Goal: Transaction & Acquisition: Purchase product/service

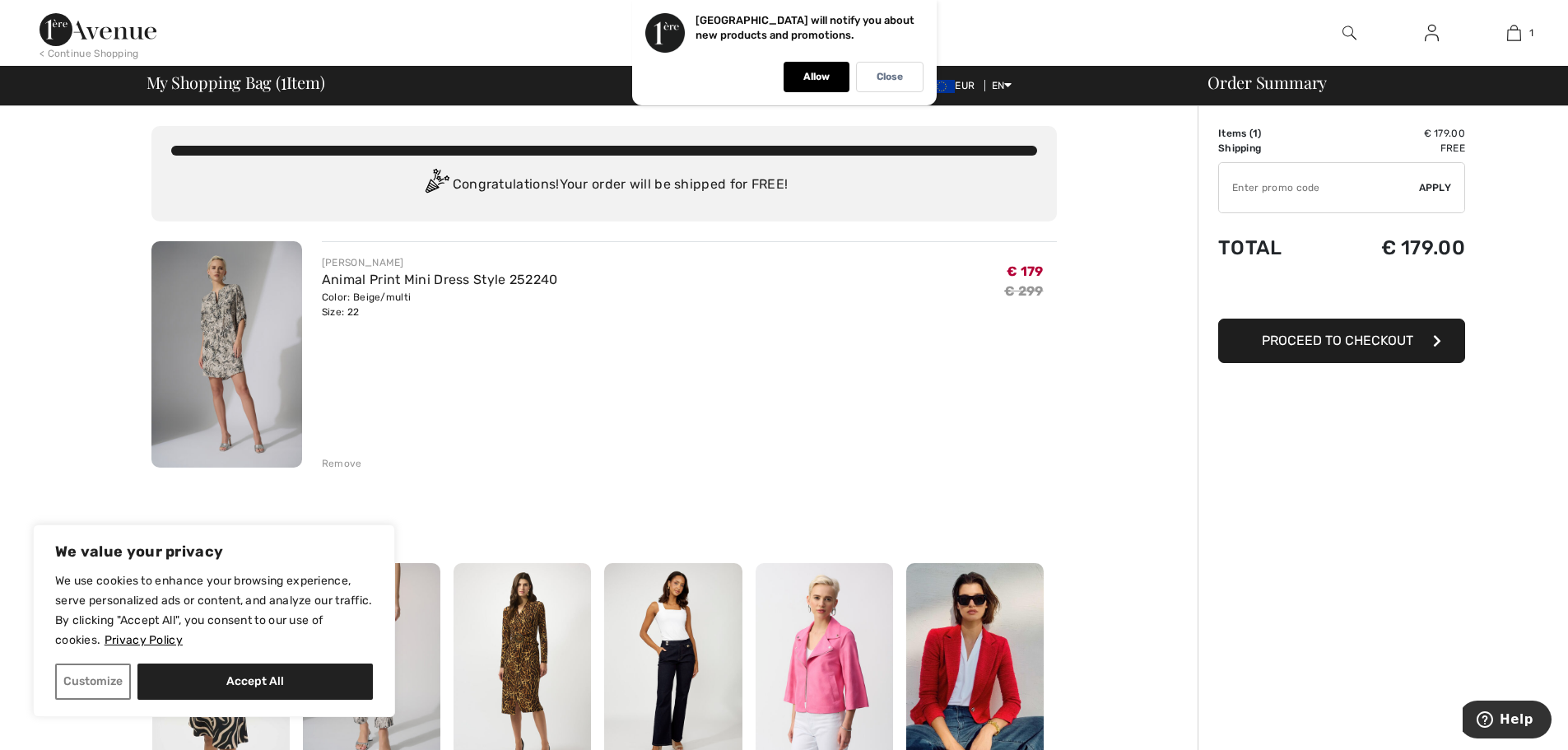
click at [1361, 339] on span "Proceed to Checkout" at bounding box center [1337, 340] width 151 height 16
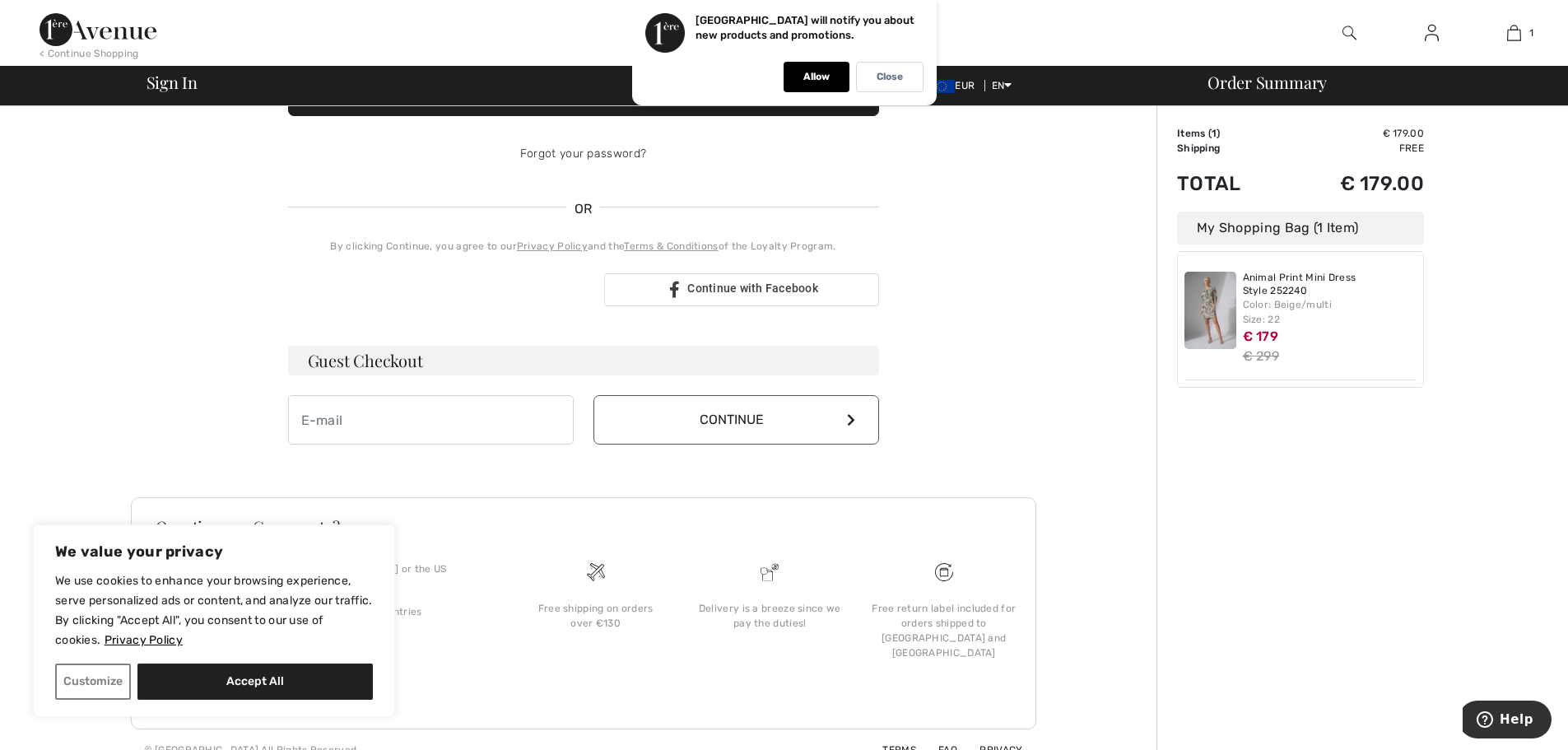
scroll to position [284, 0]
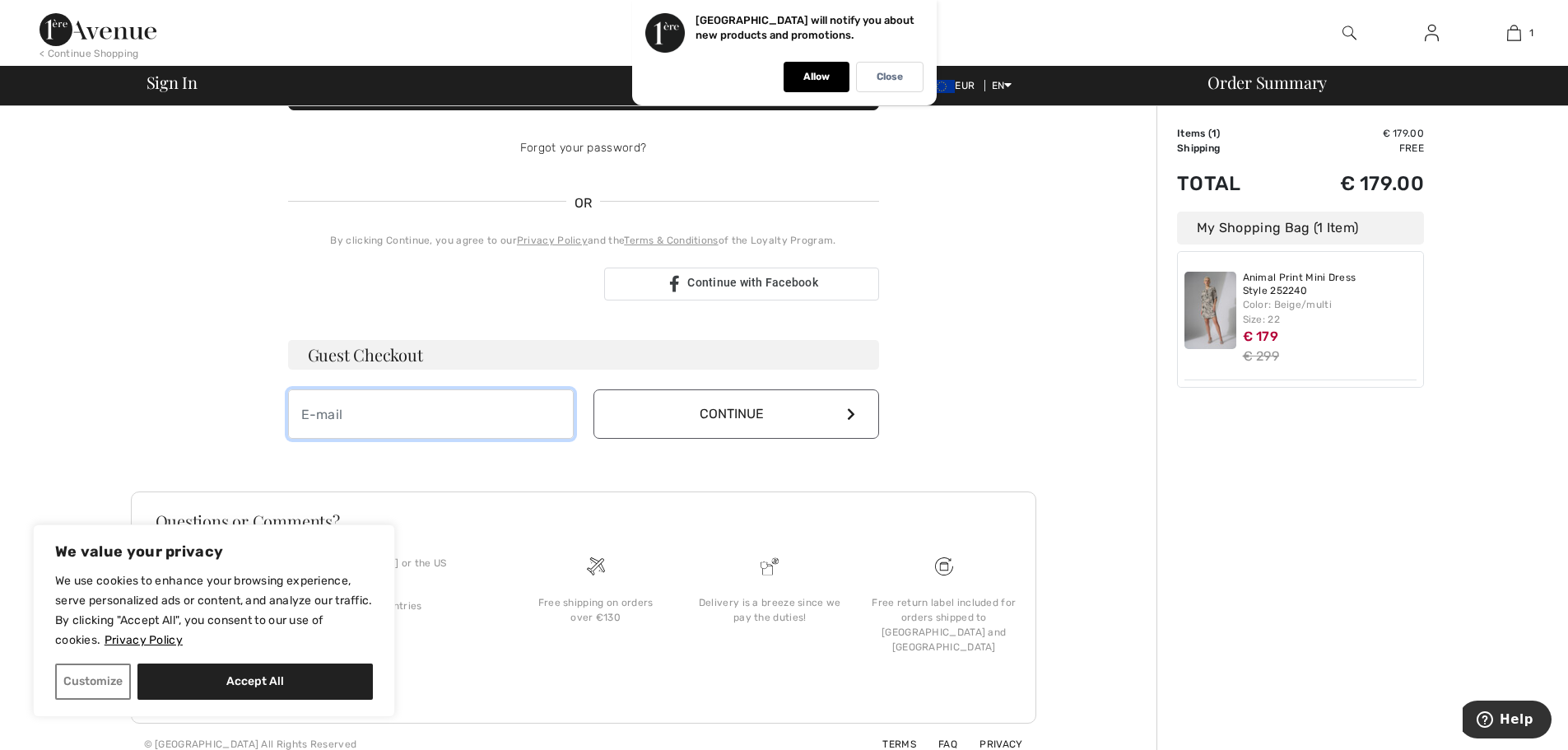
click at [387, 420] on input "email" at bounding box center [431, 413] width 286 height 49
type input "[EMAIL_ADDRESS][PERSON_NAME][DOMAIN_NAME]"
click at [721, 412] on button "Continue" at bounding box center [736, 413] width 286 height 49
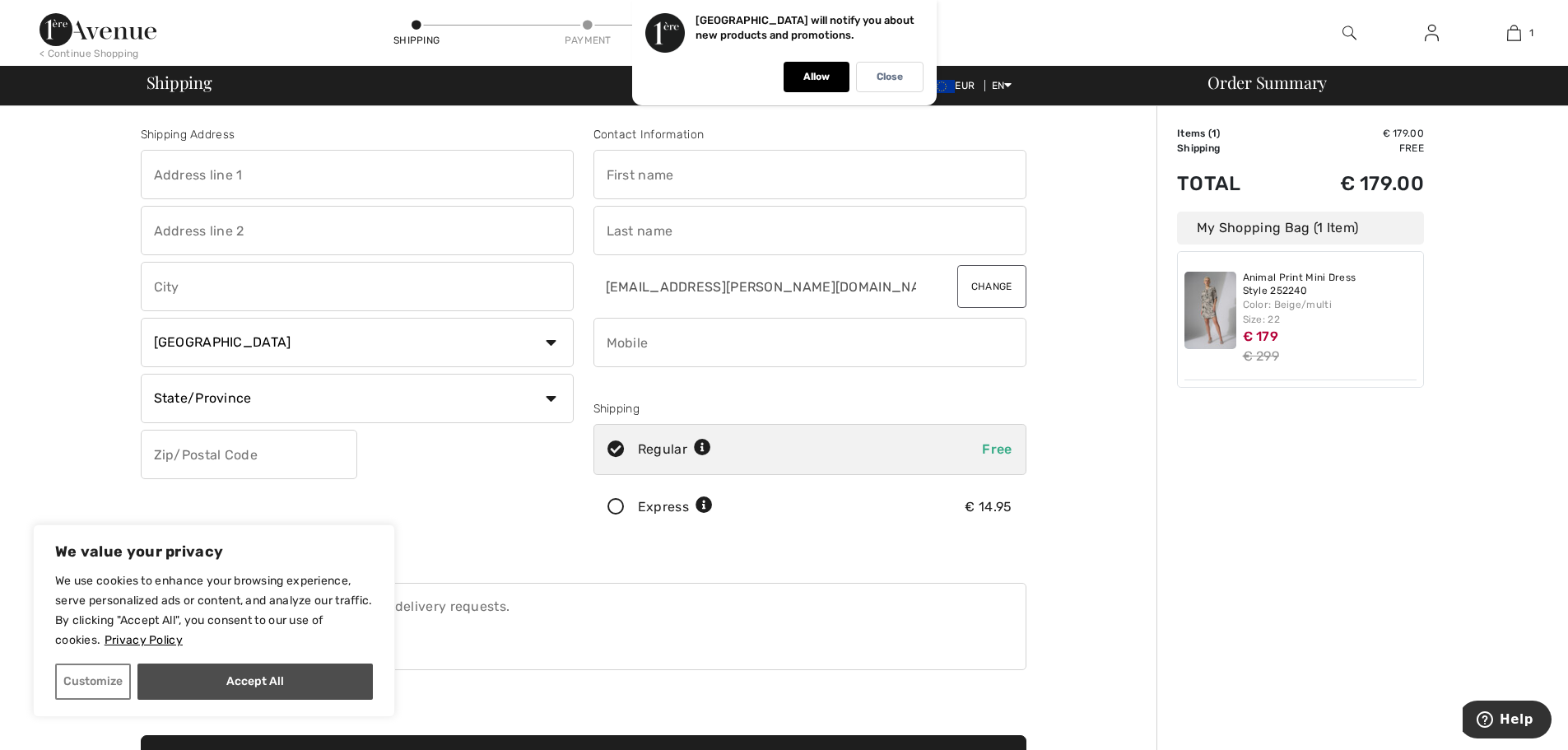
click at [214, 682] on button "Accept All" at bounding box center [255, 682] width 236 height 36
checkbox input "true"
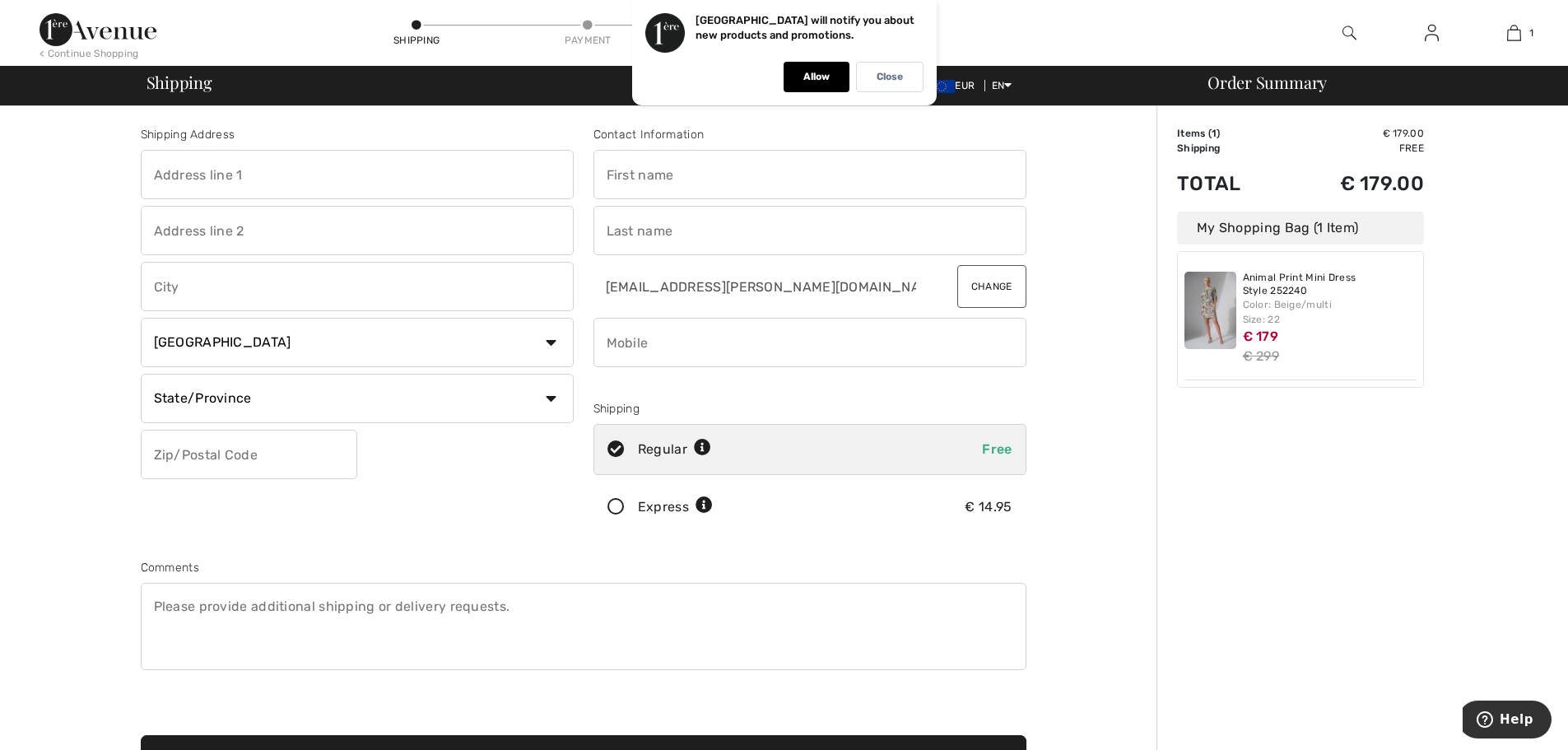
click at [677, 162] on input "text" at bounding box center [810, 174] width 433 height 49
type input "katrien"
click at [647, 224] on input "text" at bounding box center [810, 230] width 433 height 49
type input "verstraete"
click at [200, 176] on input "text" at bounding box center [357, 174] width 433 height 49
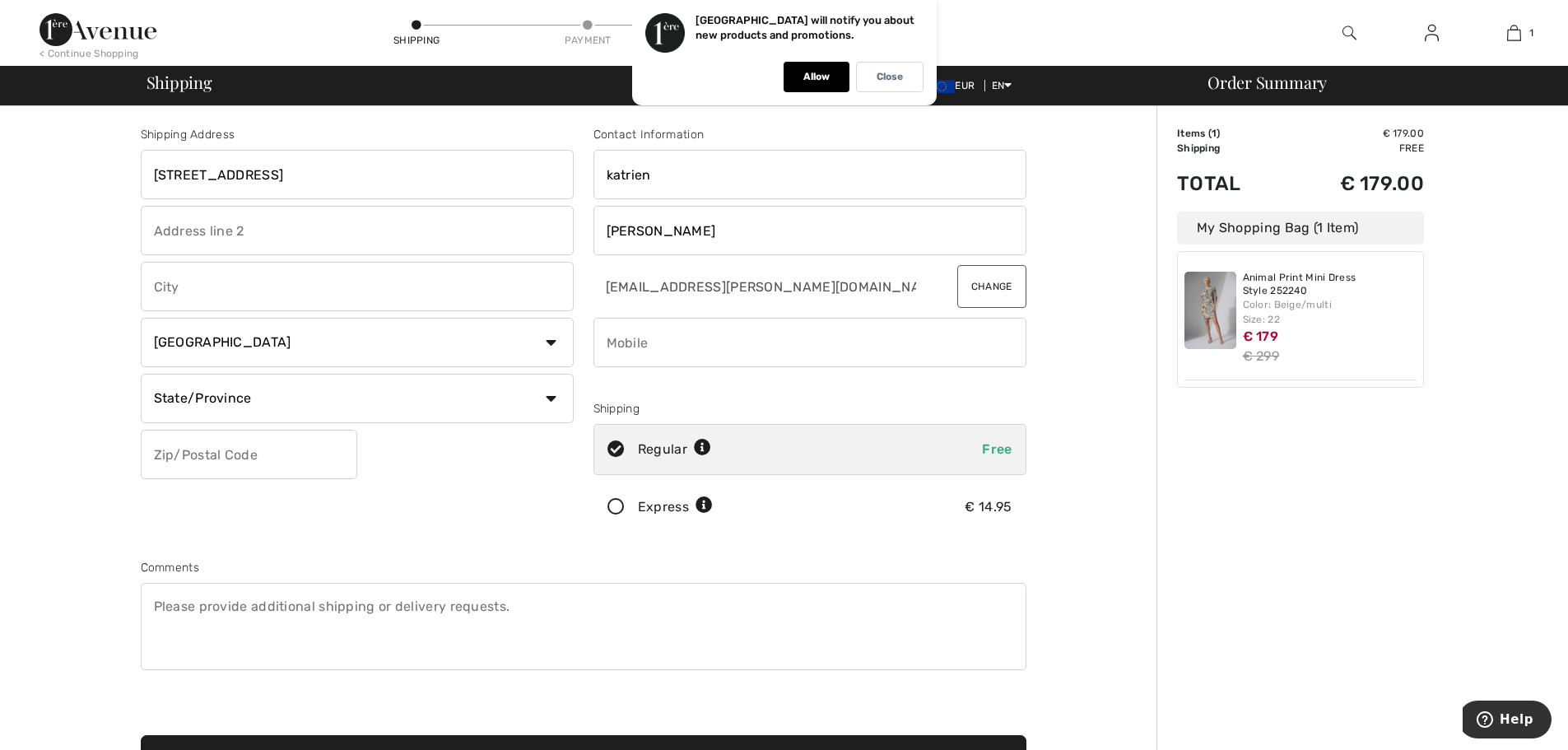
type input "meenseweg 124"
click at [187, 293] on input "text" at bounding box center [357, 286] width 433 height 49
type input "ieper"
select select "BE"
type input "8900"
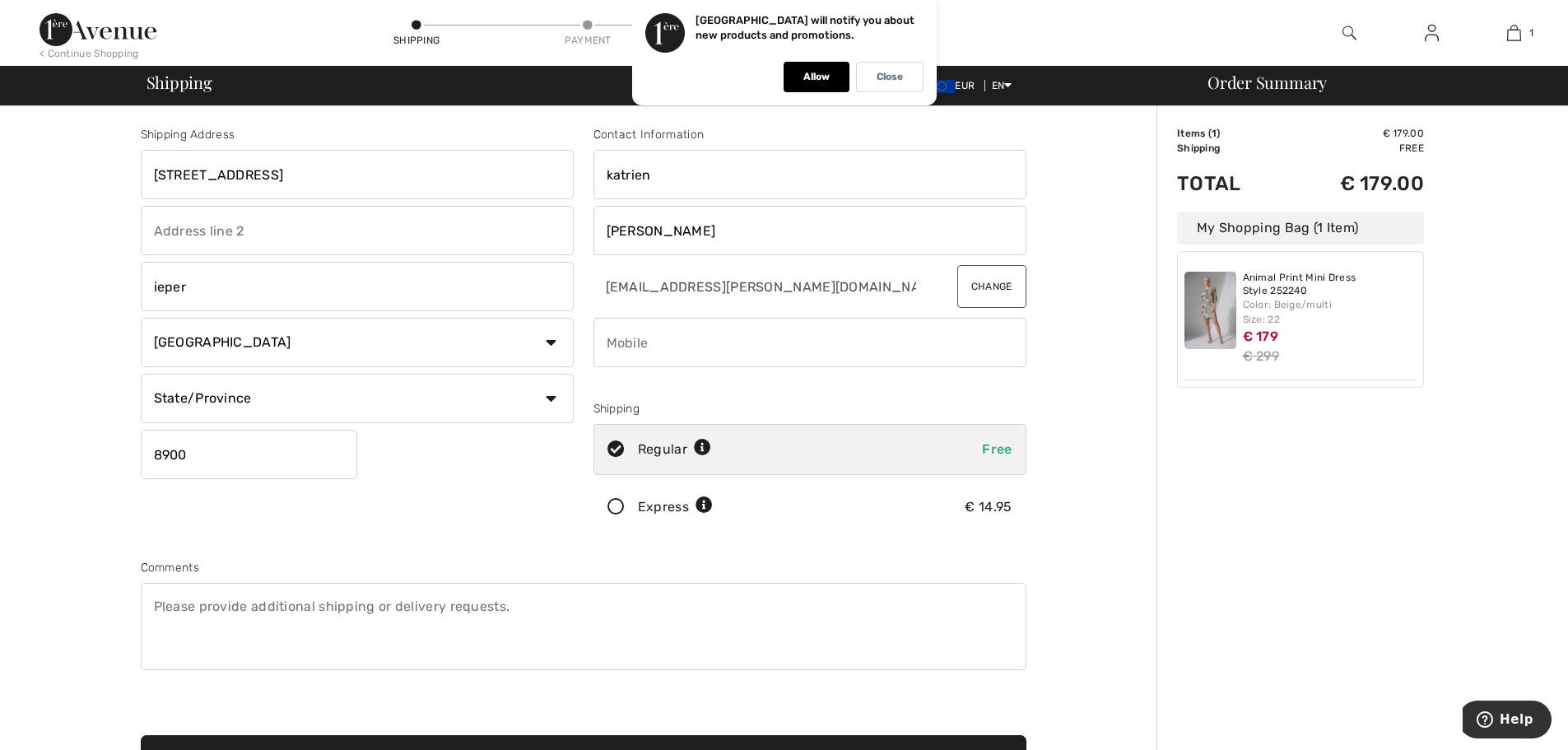
type input "0477264476"
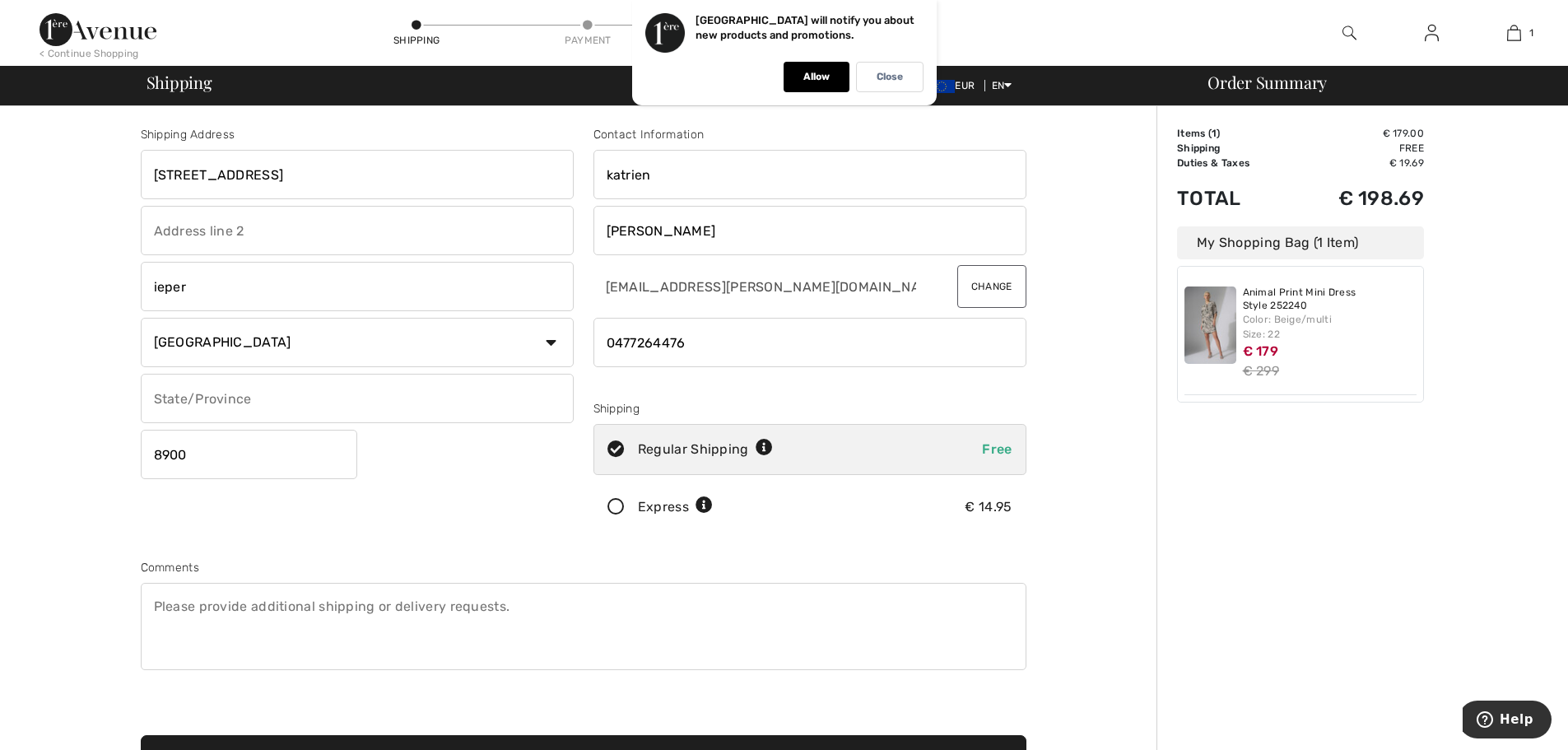
type input "ieper"
click at [252, 399] on input "text" at bounding box center [357, 398] width 433 height 49
type input "west vlaanderen"
click at [442, 531] on div "Shipping Address meenseweg 124 ieper Country Canada United States Afghanistan A…" at bounding box center [357, 332] width 452 height 413
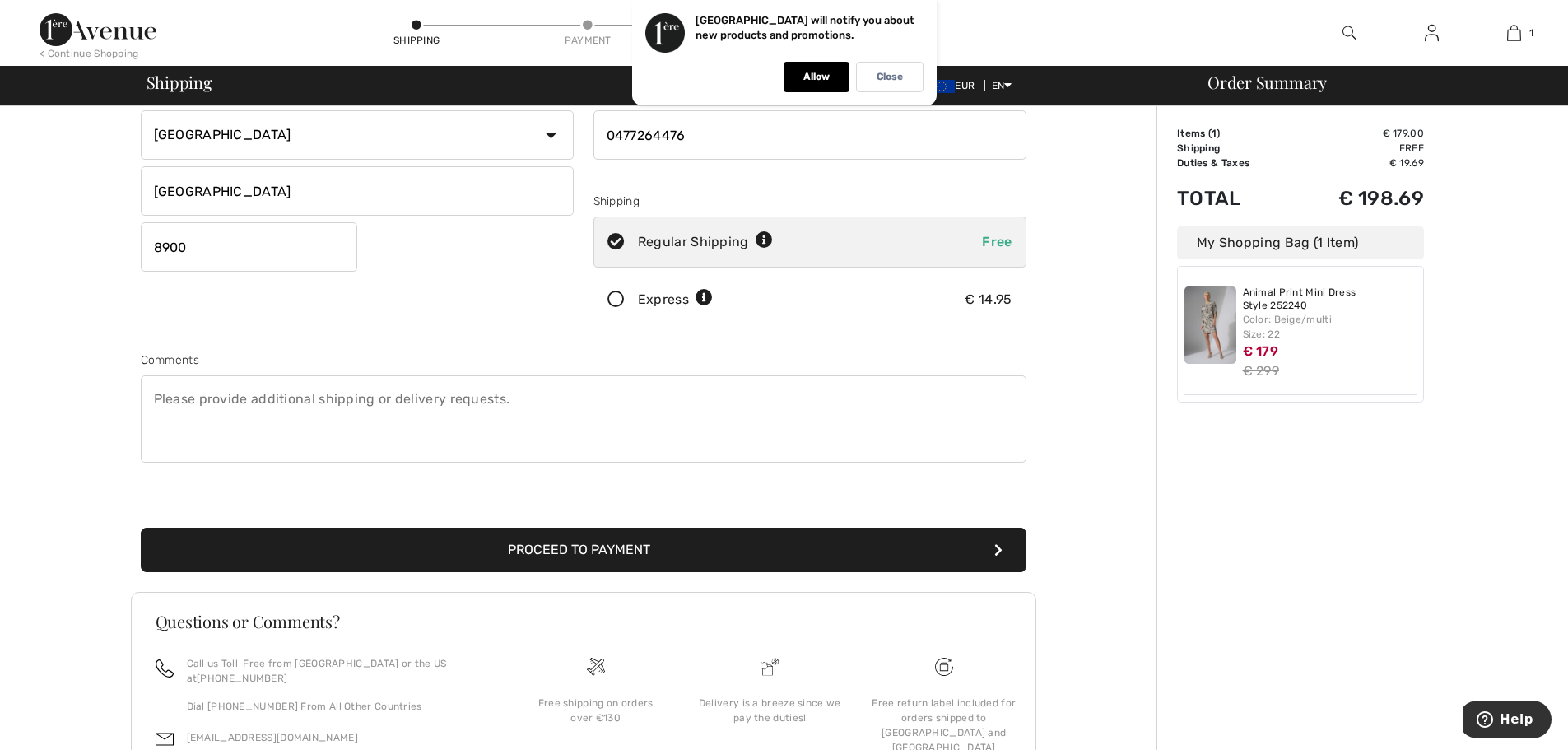
scroll to position [247, 0]
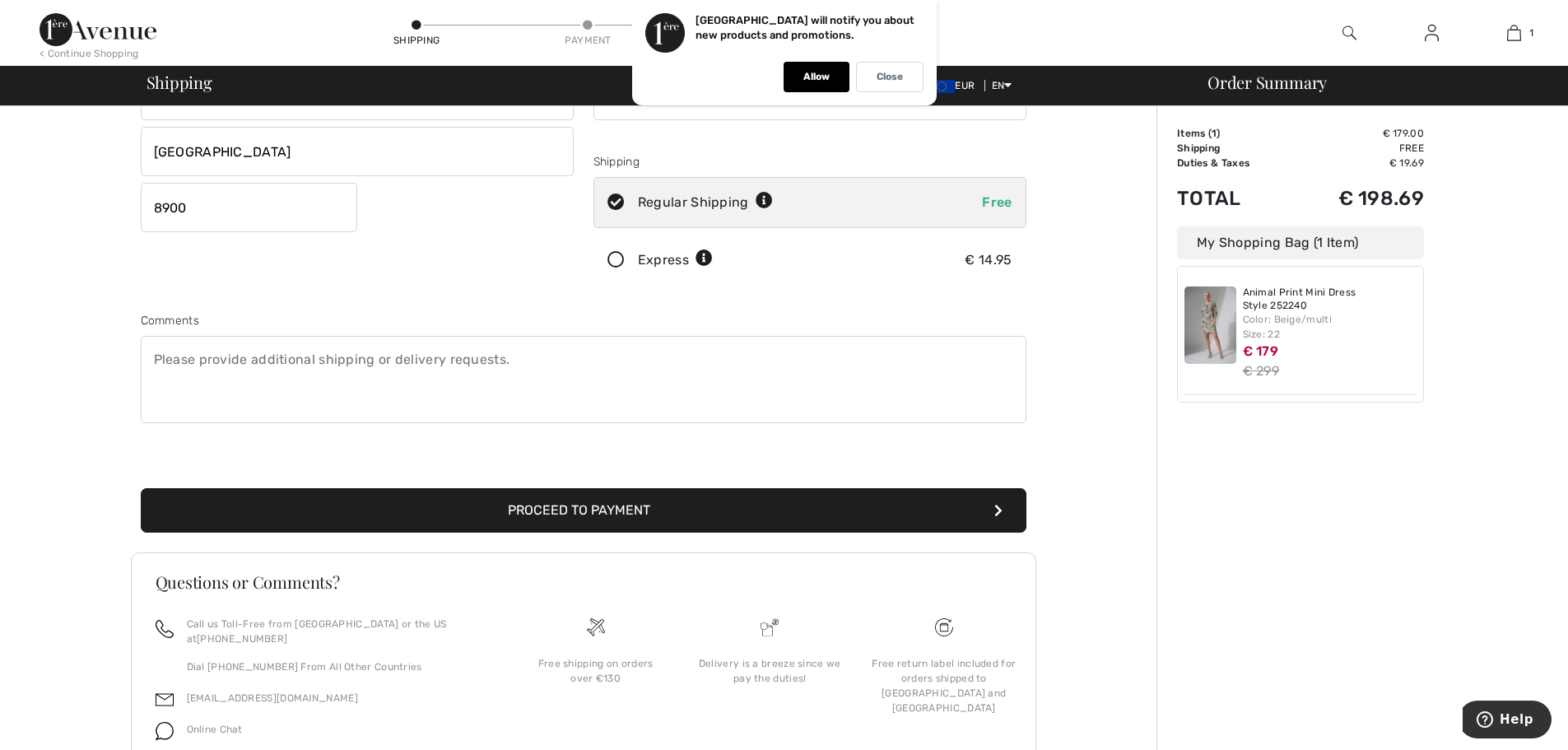
click at [589, 507] on button "Proceed to Payment" at bounding box center [583, 509] width 885 height 44
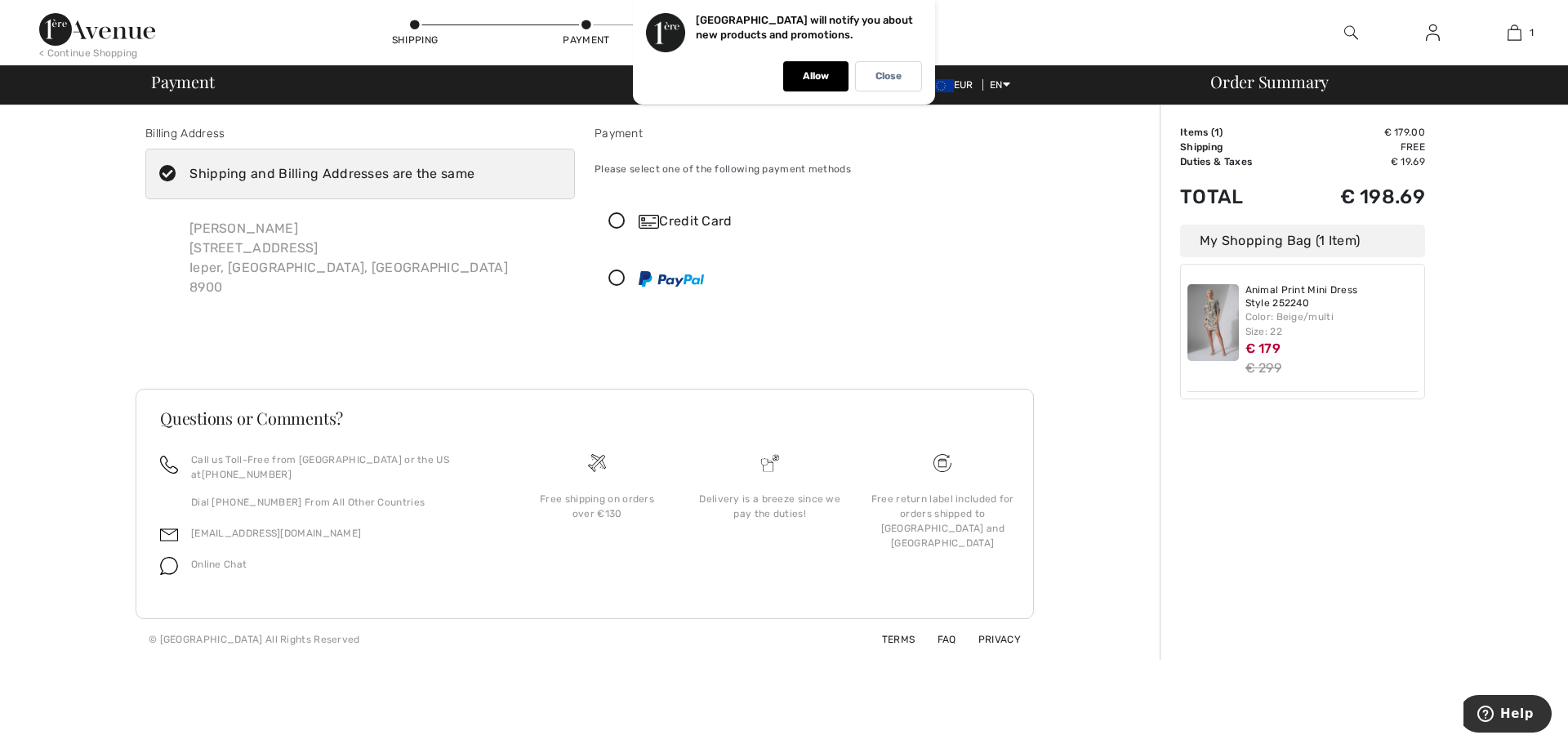
click at [615, 217] on icon at bounding box center [617, 222] width 44 height 17
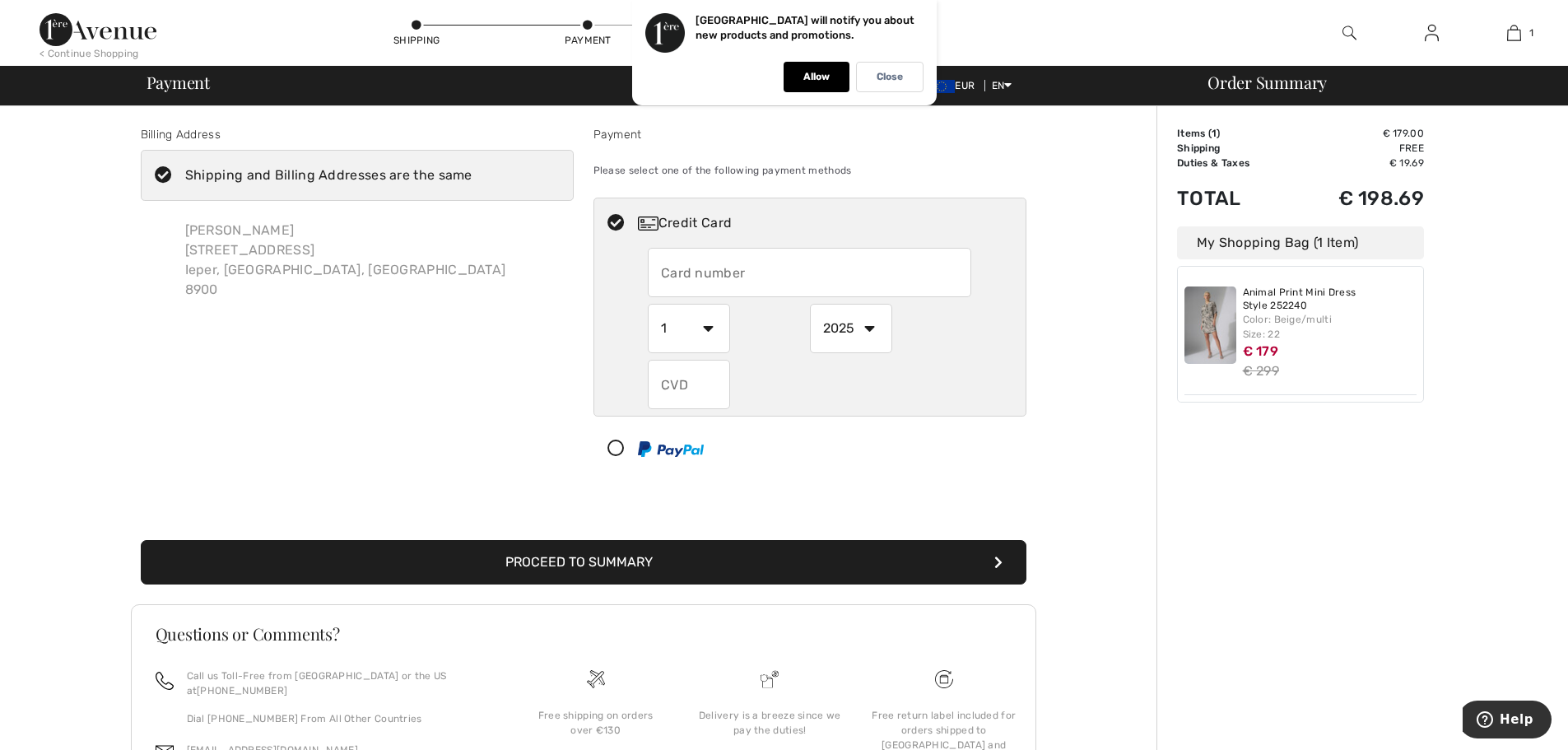
click at [734, 268] on input "text" at bounding box center [809, 272] width 324 height 49
type input "5176516184279208"
click at [708, 328] on select "1 2 3 4 5 6 7 8 9 10 11 12" at bounding box center [688, 328] width 82 height 49
select select "11"
click at [647, 304] on select "1 2 3 4 5 6 7 8 9 10 11 12" at bounding box center [688, 328] width 82 height 49
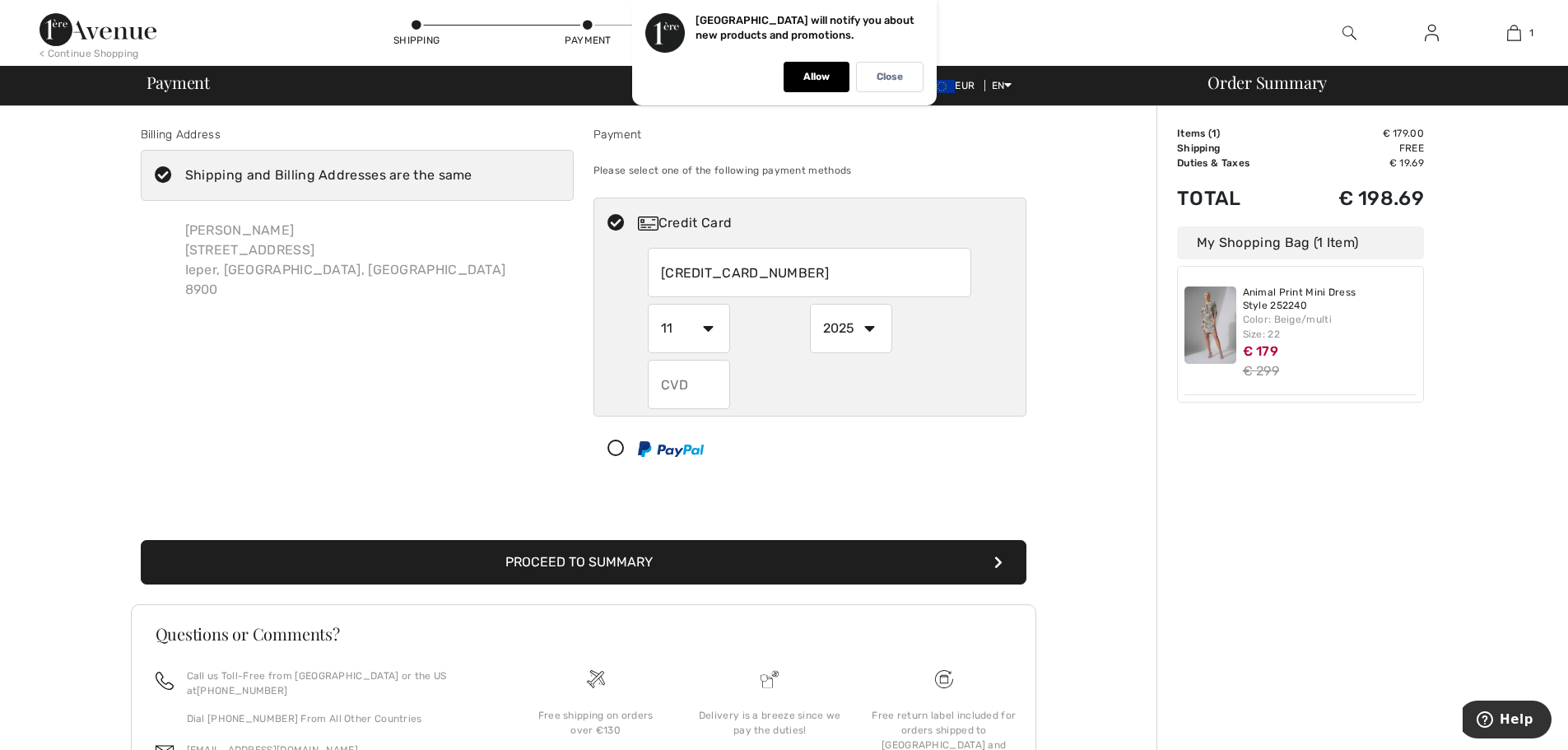
click at [870, 327] on select "2025 2026 2027 2028 2029 2030 2031 2032 2033 2034 2035" at bounding box center [850, 328] width 82 height 49
select select "2029"
click at [809, 304] on select "2025 2026 2027 2028 2029 2030 2031 2032 2033 2034 2035" at bounding box center [850, 328] width 82 height 49
click at [679, 377] on input "text" at bounding box center [688, 384] width 82 height 49
type input "582"
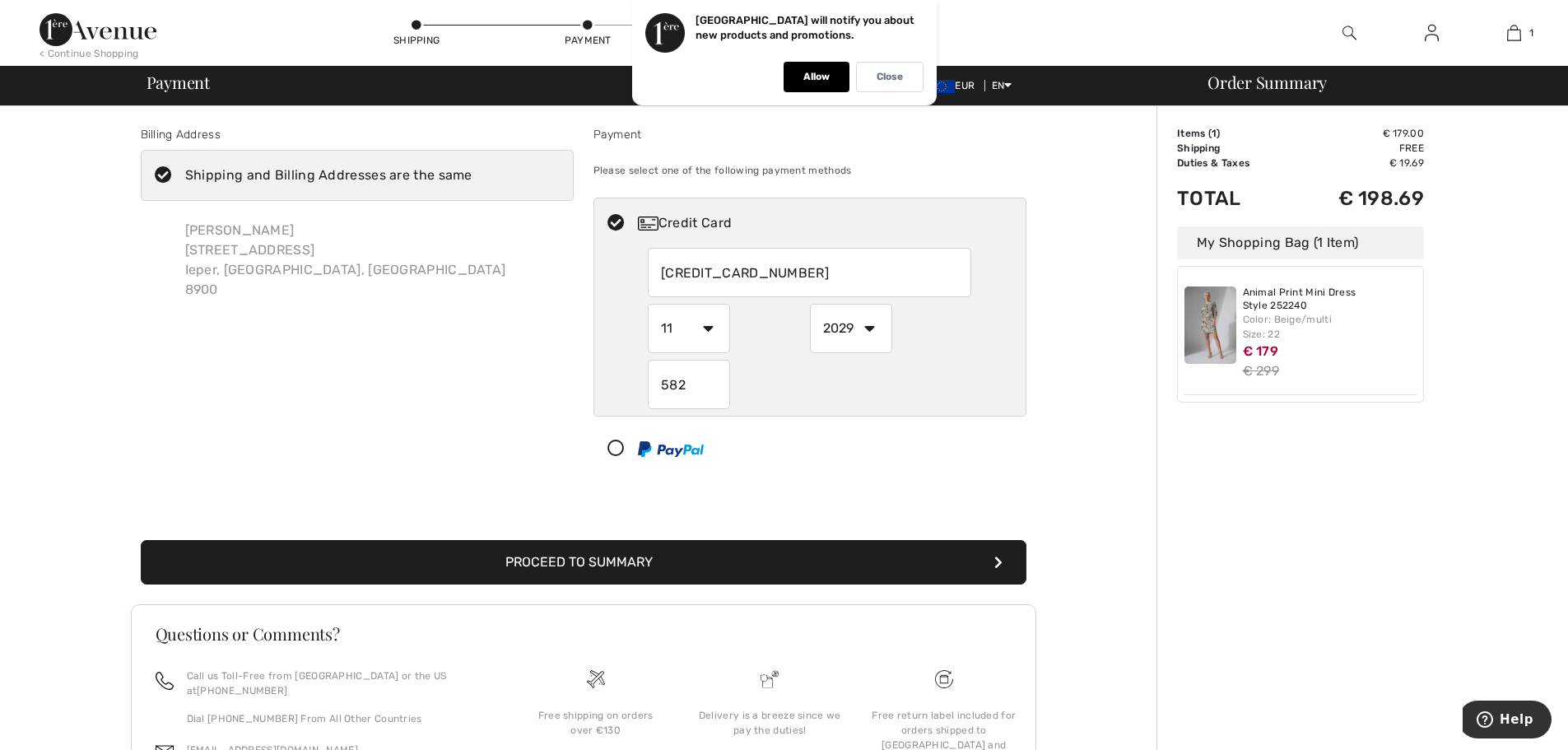
click at [860, 451] on div at bounding box center [803, 448] width 418 height 49
select select "1"
select select "2025"
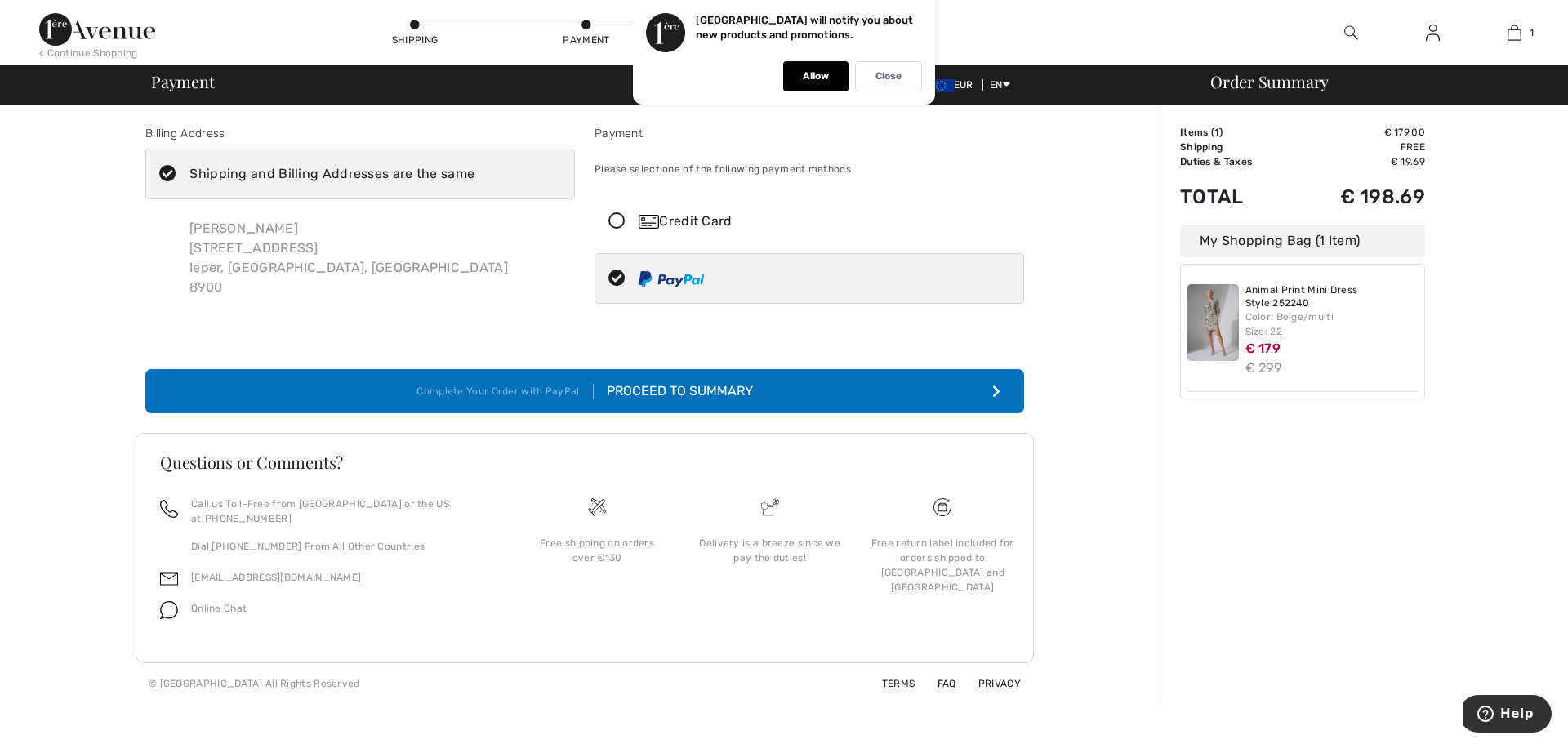
click at [725, 390] on div "Proceed to Summary" at bounding box center [673, 390] width 159 height 20
click at [617, 222] on icon at bounding box center [617, 222] width 44 height 17
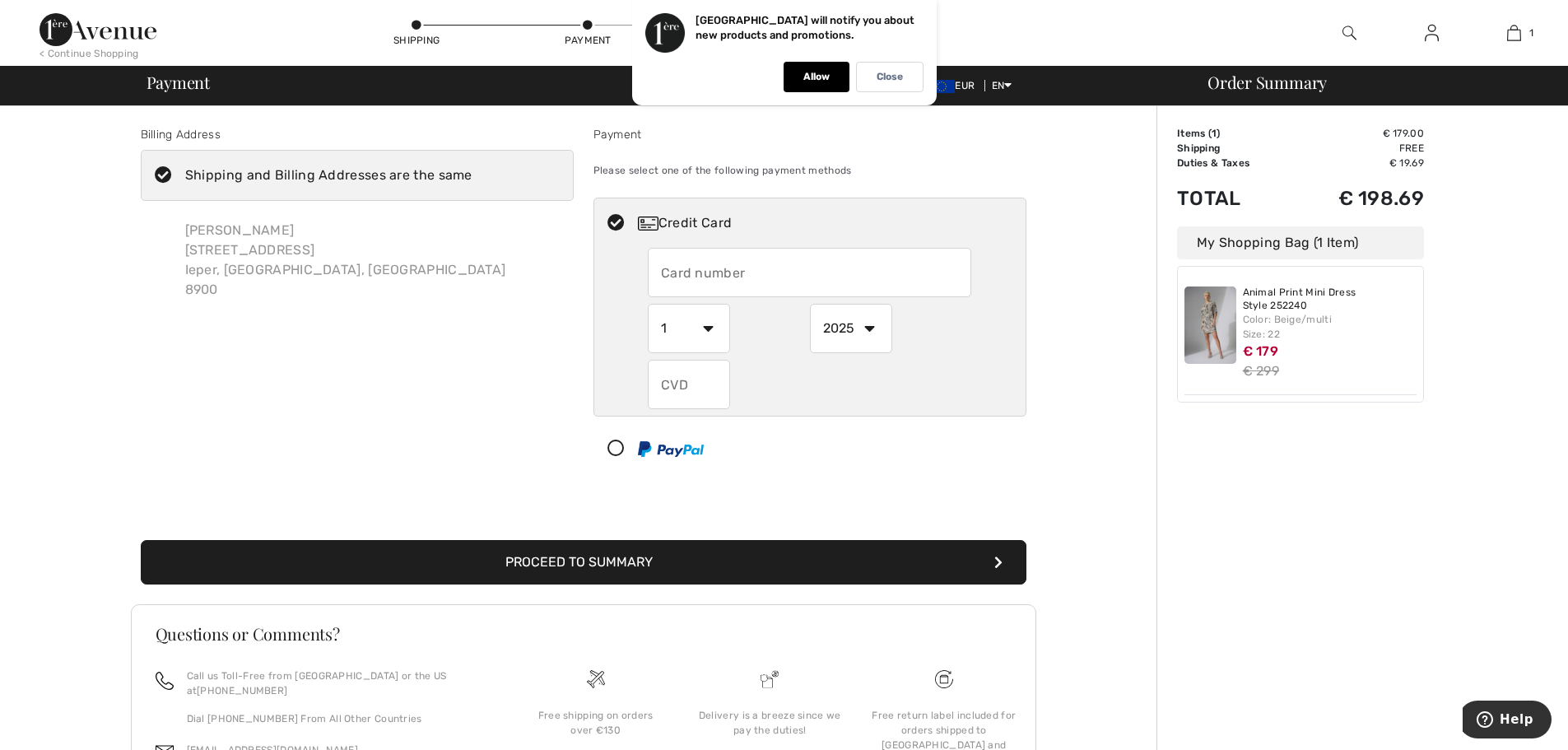
click at [696, 274] on input "text" at bounding box center [809, 272] width 324 height 49
type input "[CREDIT_CARD_NUMBER]"
click at [711, 325] on select "1 2 3 4 5 6 7 8 9 10 11 12" at bounding box center [688, 328] width 82 height 49
select select "11"
click at [647, 304] on select "1 2 3 4 5 6 7 8 9 10 11 12" at bounding box center [688, 328] width 82 height 49
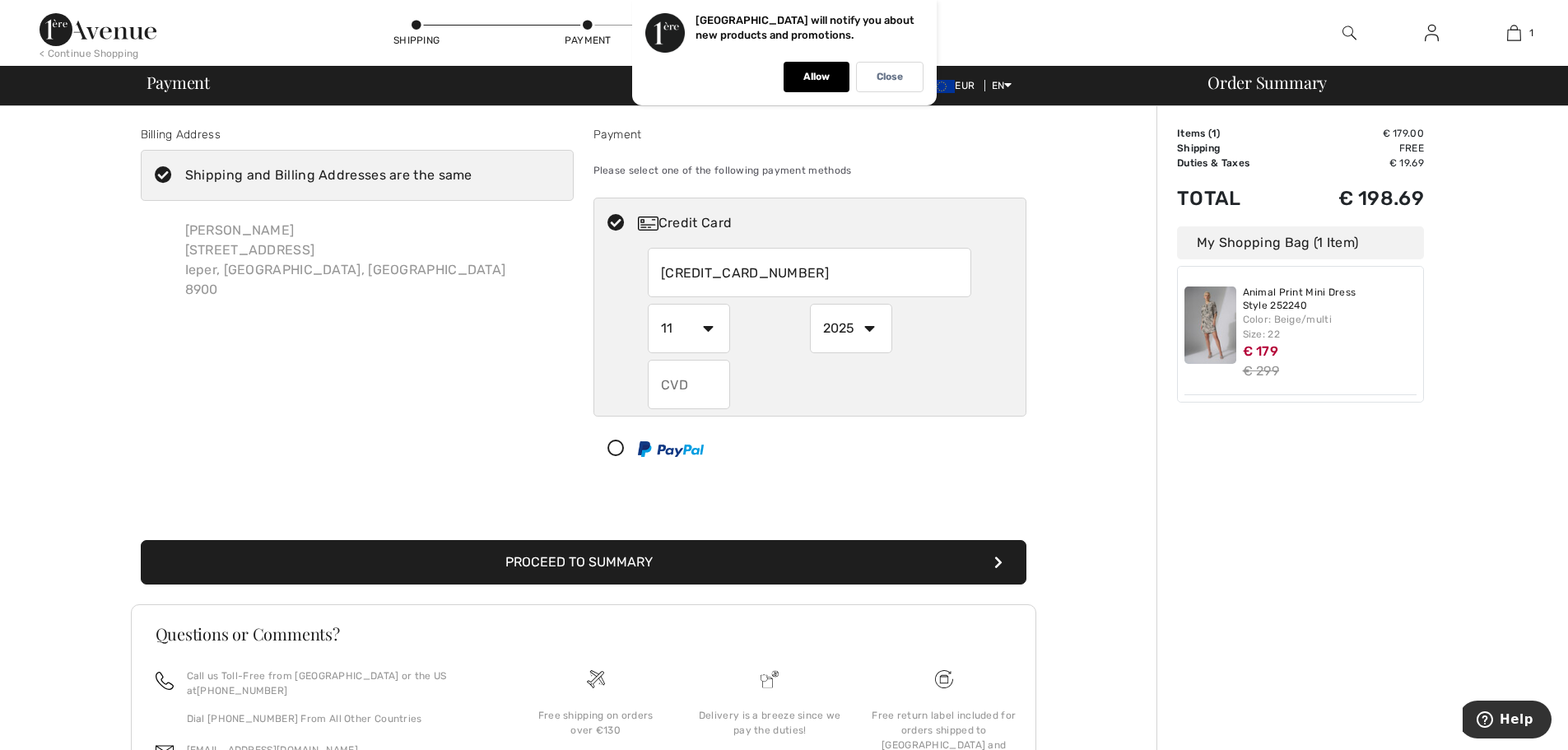
click at [867, 328] on select "2025 2026 2027 2028 2029 2030 2031 2032 2033 2034 2035" at bounding box center [850, 328] width 82 height 49
select select "2029"
click at [809, 304] on select "2025 2026 2027 2028 2029 2030 2031 2032 2033 2034 2035" at bounding box center [850, 328] width 82 height 49
click at [691, 384] on input "text" at bounding box center [688, 384] width 82 height 49
type input "582"
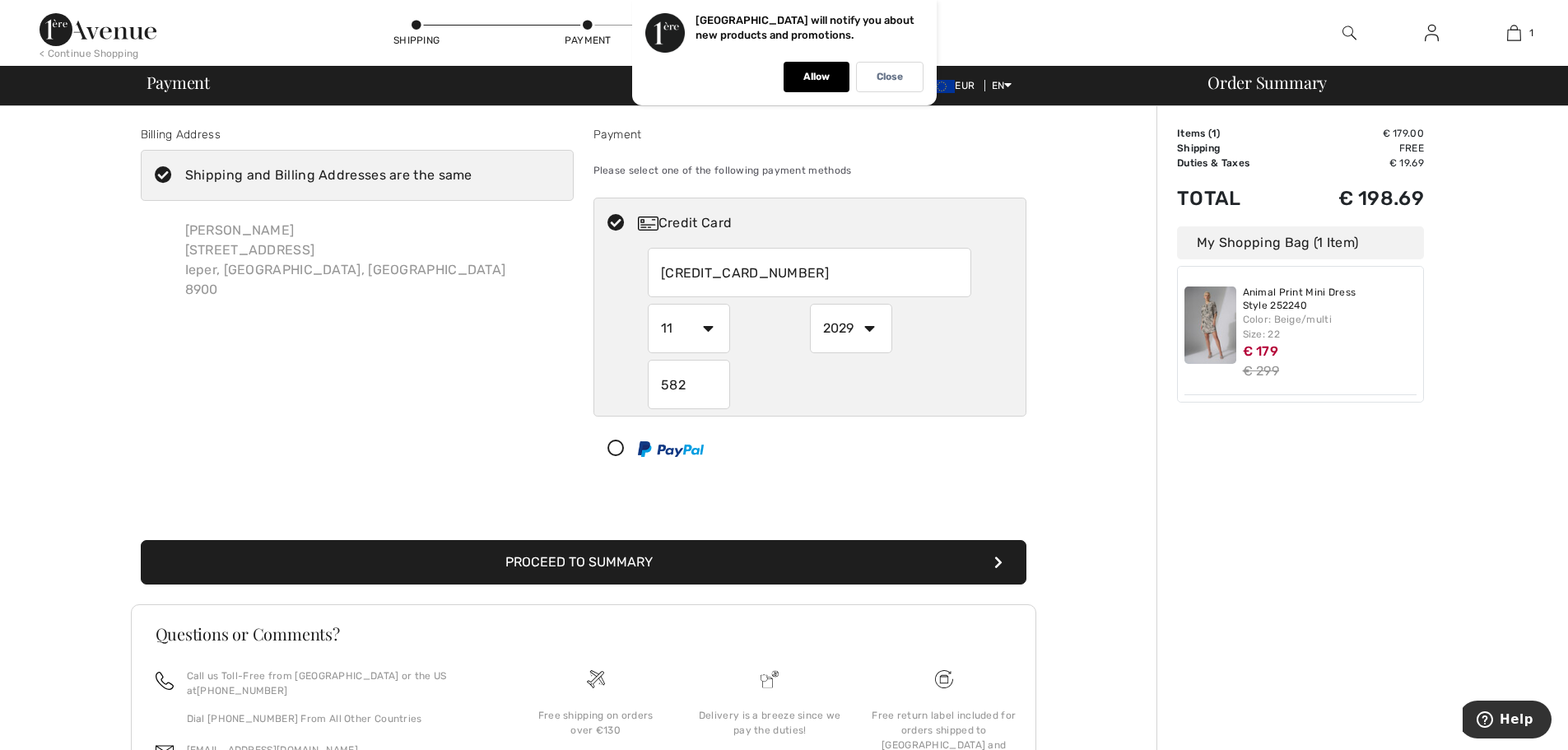
click at [1040, 301] on div "Billing Address Shipping and Billing Addresses are the same [PERSON_NAME] [STRE…" at bounding box center [582, 491] width 1146 height 771
click at [994, 560] on icon "submit" at bounding box center [998, 562] width 9 height 13
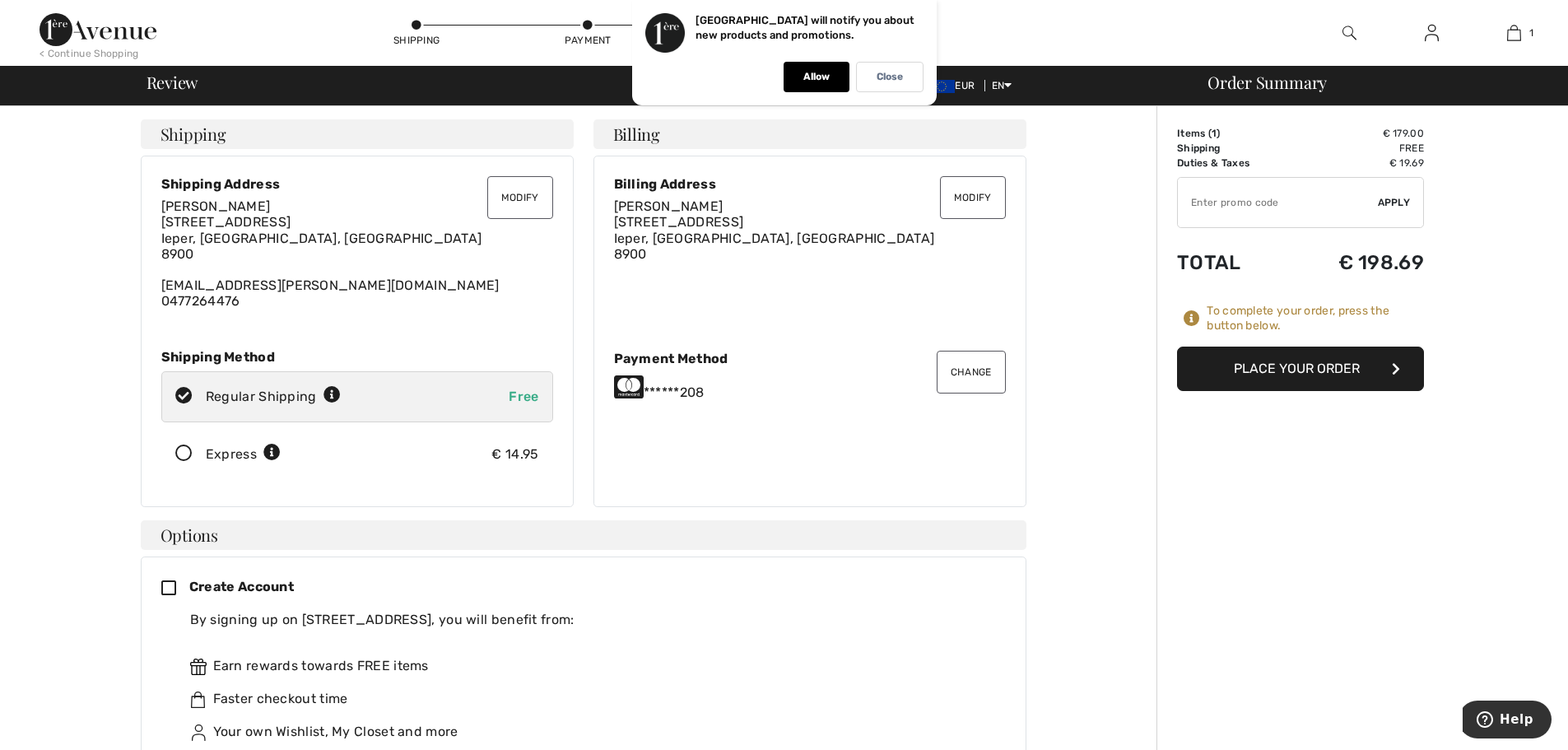
click at [1319, 365] on button "Place Your Order" at bounding box center [1300, 368] width 247 height 44
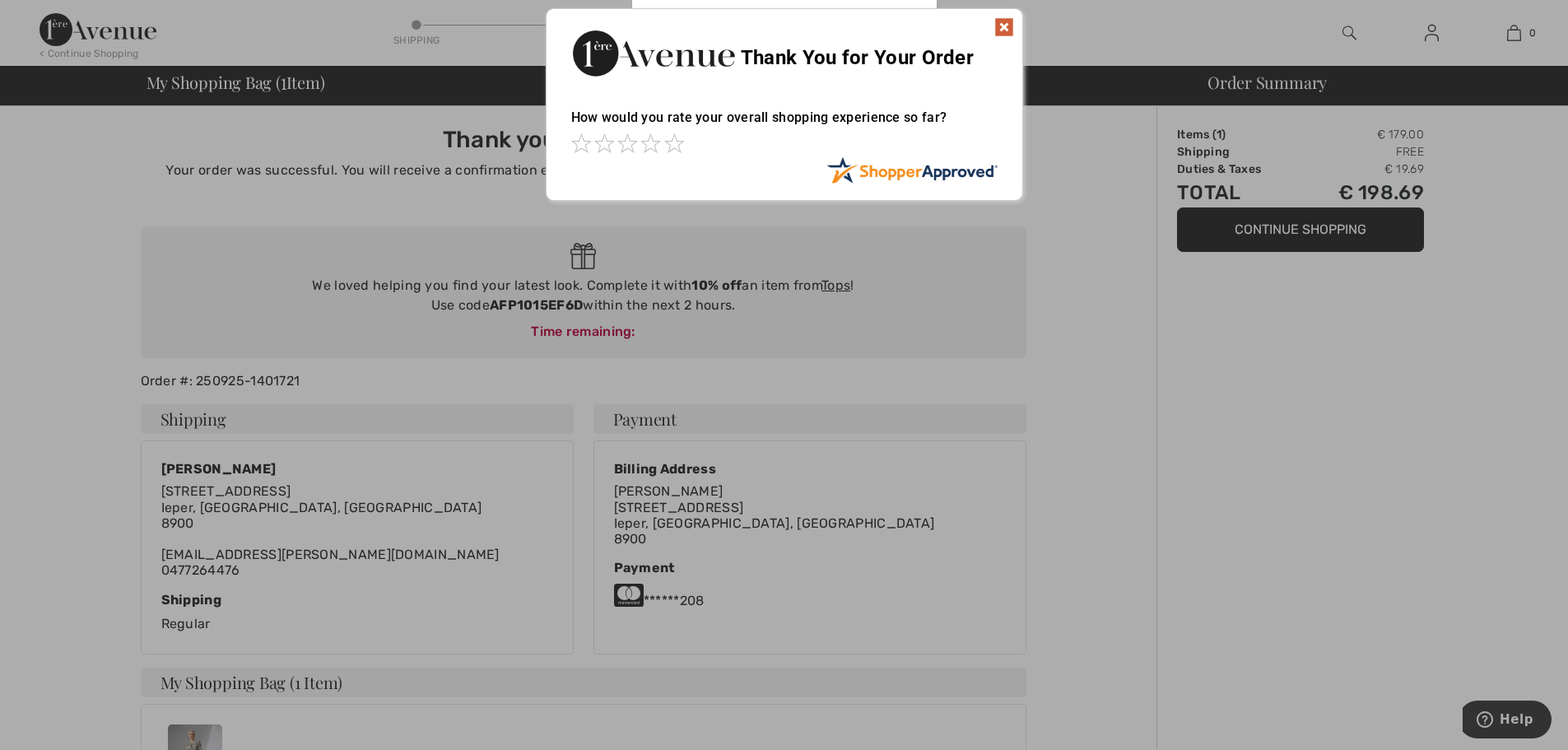
click at [1007, 23] on img at bounding box center [1004, 27] width 20 height 20
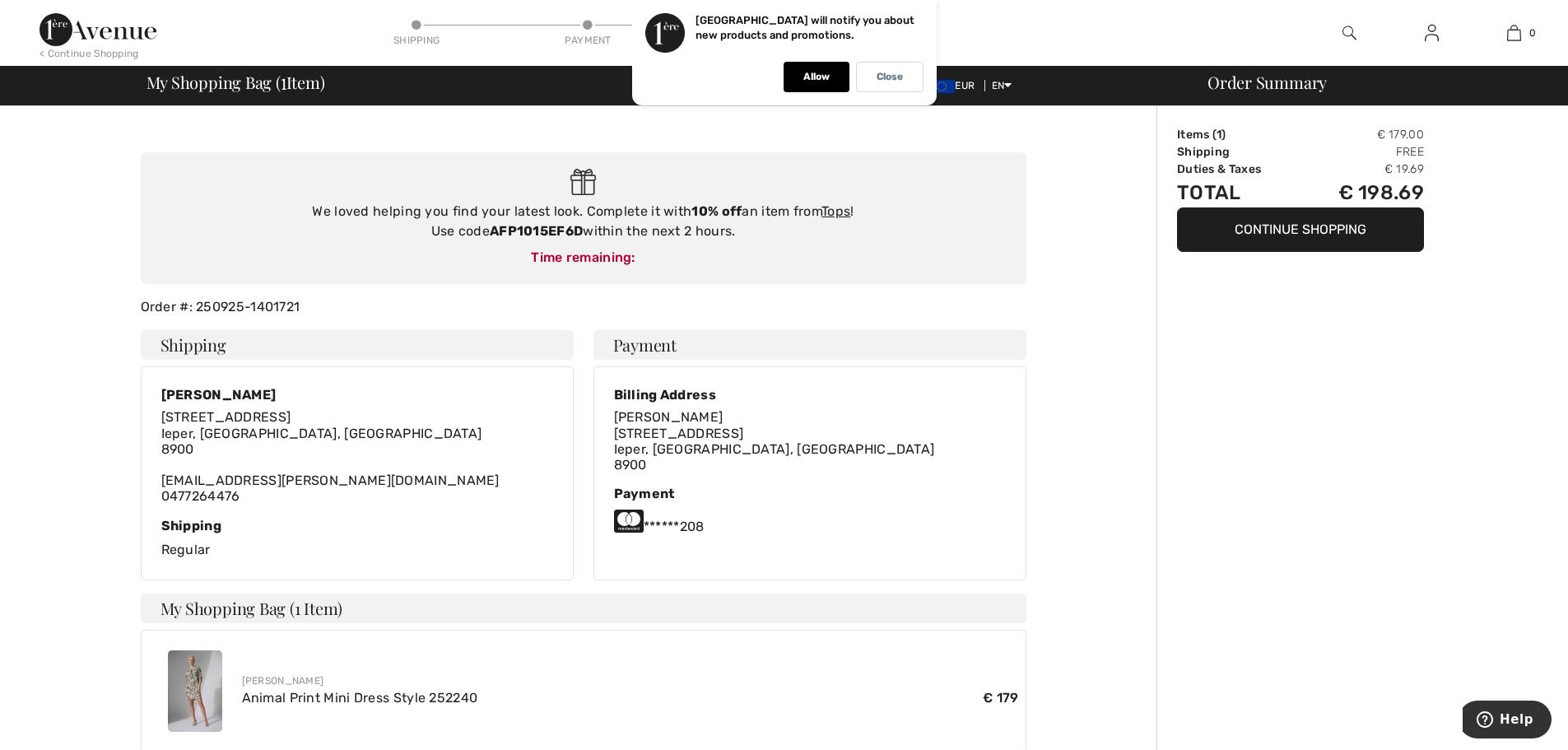
scroll to position [19, 0]
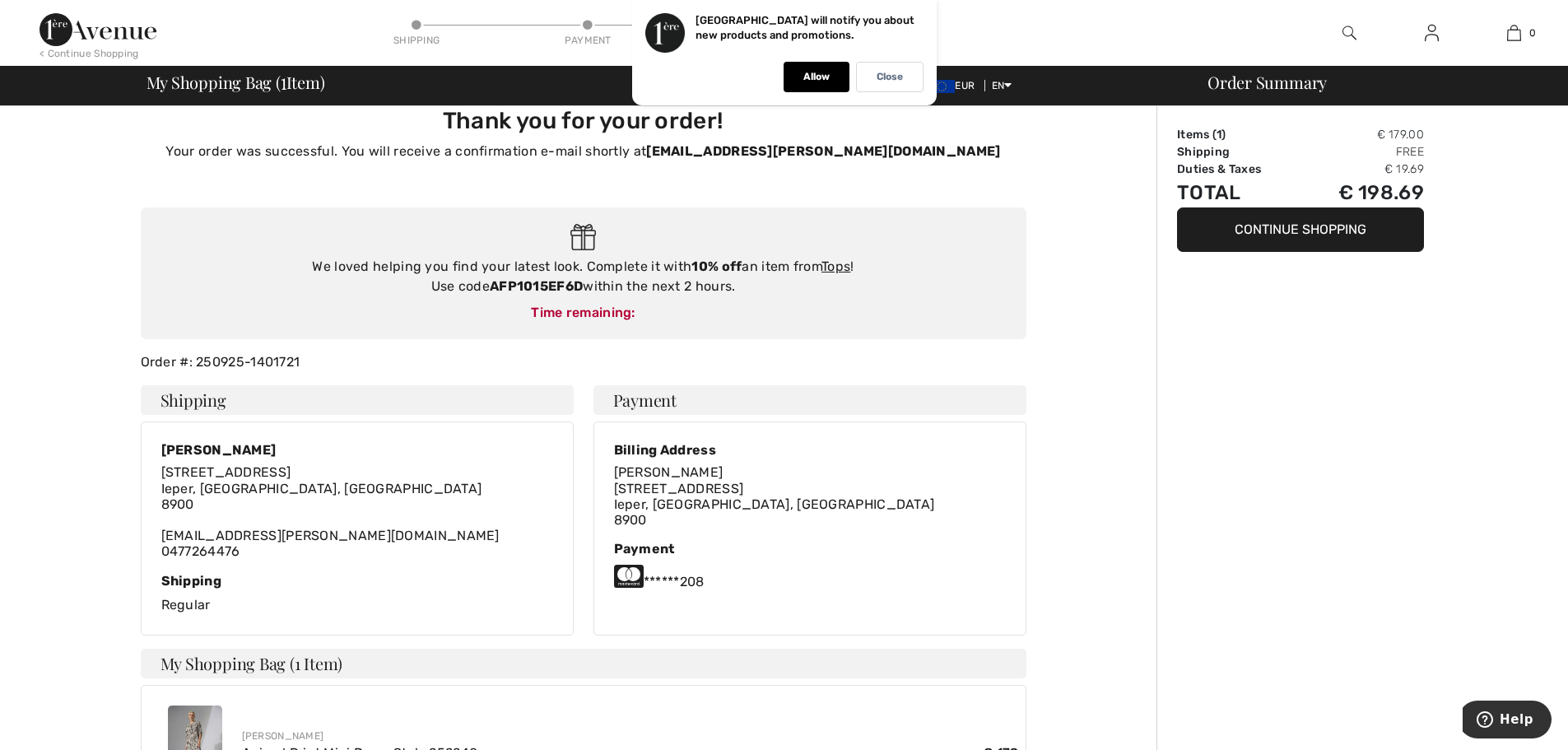
click at [1313, 228] on button "Continue Shopping" at bounding box center [1300, 229] width 247 height 44
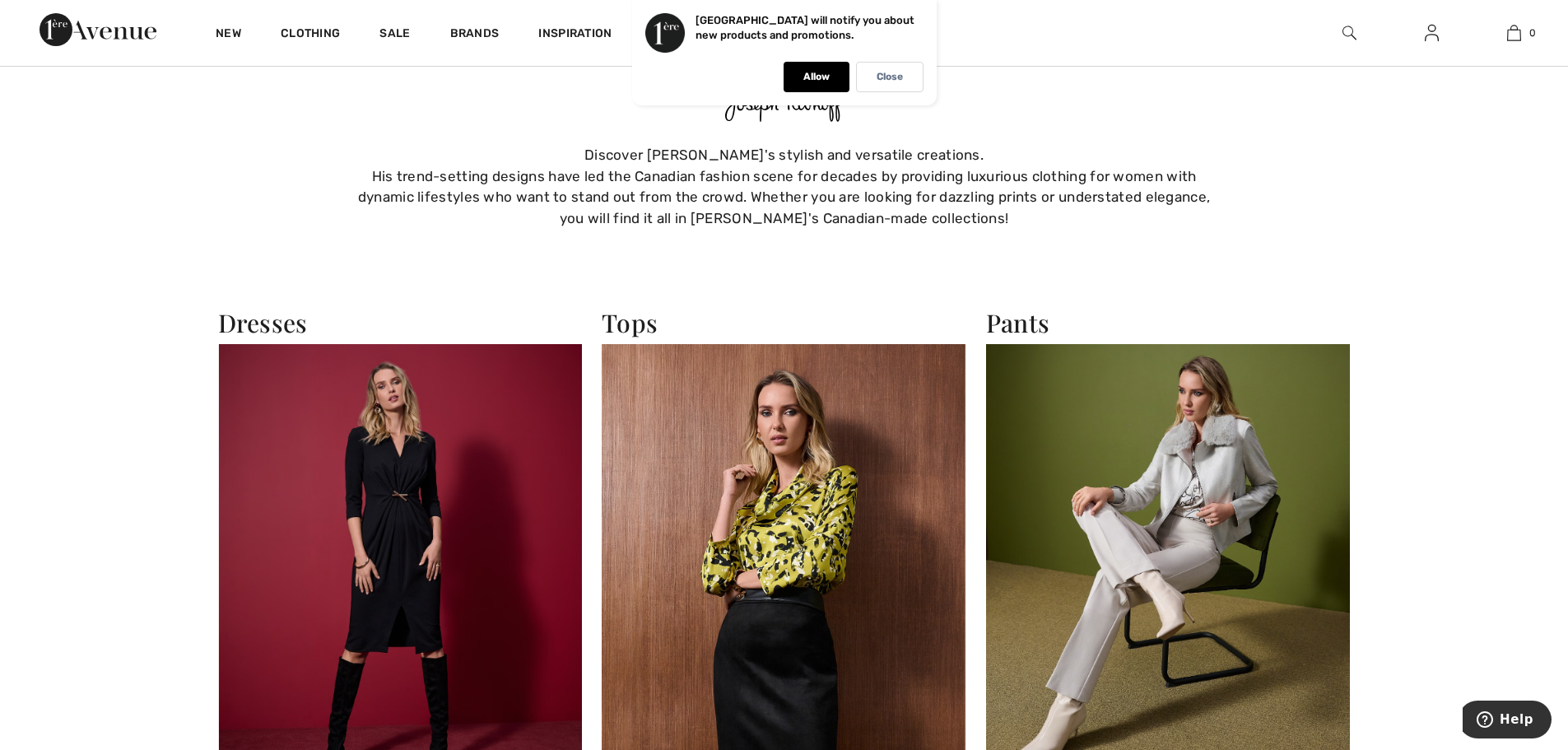
scroll to position [1565, 0]
